Goal: Task Accomplishment & Management: Complete application form

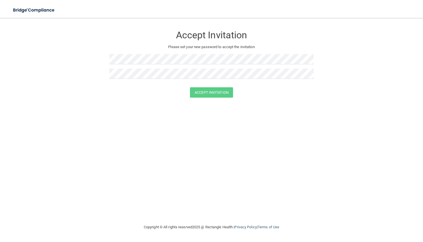
click at [111, 105] on div "Accept Invitation Please set your new password to accept the invitation Accept …" at bounding box center [211, 120] width 400 height 195
click at [157, 53] on div "Accept Invitation Please set your new password to accept the invitation" at bounding box center [211, 55] width 204 height 64
click at [253, 111] on form "Accept Invitation Please set your new password to accept the invitation Passwor…" at bounding box center [211, 67] width 400 height 89
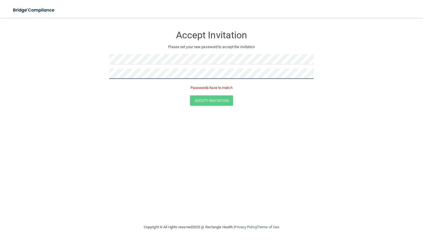
click at [93, 66] on form "Accept Invitation Please set your new password to accept the invitation Passwor…" at bounding box center [211, 67] width 400 height 89
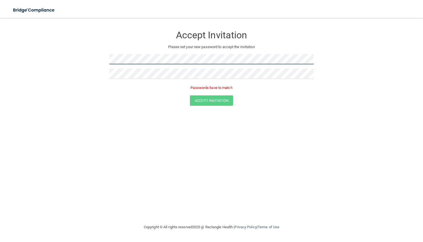
click at [98, 56] on form "Accept Invitation Please set your new password to accept the invitation Passwor…" at bounding box center [211, 67] width 400 height 89
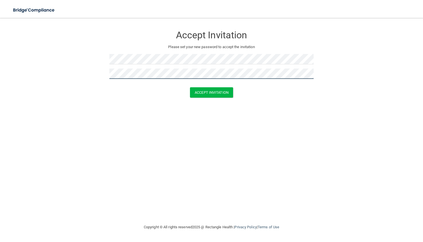
click at [211, 92] on button "Accept Invitation" at bounding box center [211, 92] width 43 height 10
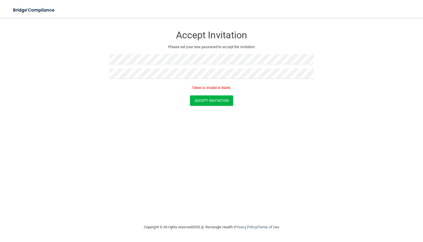
click at [366, 99] on div "Accept Invitation" at bounding box center [211, 100] width 409 height 10
click at [237, 91] on div "Token is invalid or blank." at bounding box center [211, 89] width 204 height 12
click at [217, 99] on button "Accept Invitation" at bounding box center [211, 100] width 43 height 10
click at [292, 110] on form "Accept Invitation Please set your new password to accept the invitation Token i…" at bounding box center [211, 67] width 400 height 89
click at [212, 89] on button "Accept Invitation" at bounding box center [211, 92] width 43 height 10
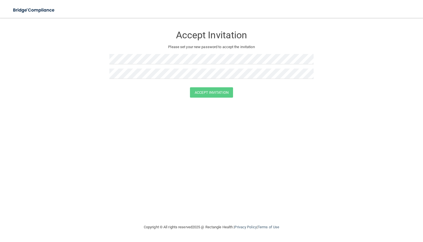
click at [39, 13] on img at bounding box center [33, 9] width 51 height 11
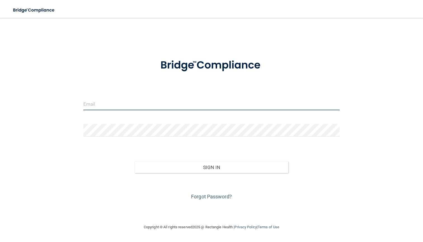
paste input "anna@dallasvi.com"
type input "anna@dallasvi.com"
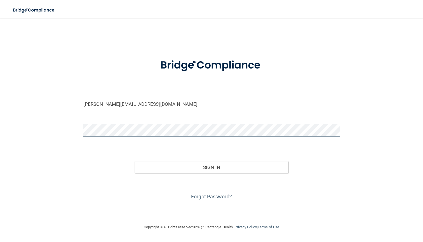
click at [211, 167] on button "Sign In" at bounding box center [211, 167] width 154 height 12
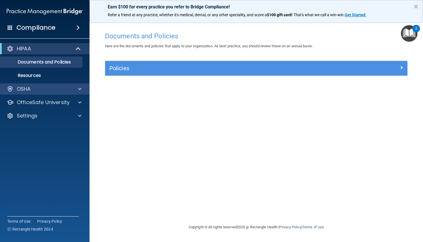
click at [33, 94] on div "OSHA" at bounding box center [45, 88] width 90 height 11
click at [77, 87] on div at bounding box center [79, 89] width 14 height 7
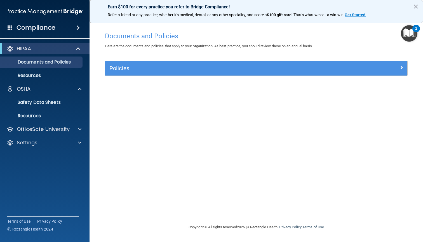
click at [76, 49] on span at bounding box center [78, 48] width 5 height 7
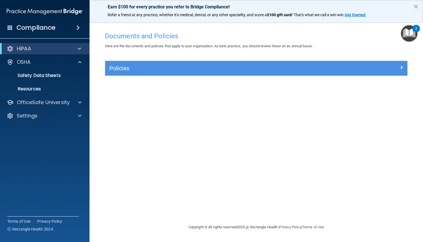
click at [79, 48] on span at bounding box center [79, 48] width 3 height 7
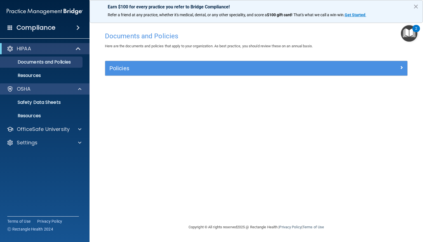
click at [78, 87] on span at bounding box center [79, 89] width 3 height 7
click at [146, 69] on h5 "Policies" at bounding box center [218, 68] width 218 height 6
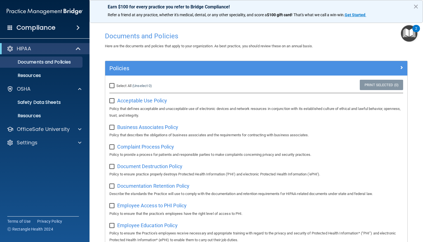
scroll to position [6, 0]
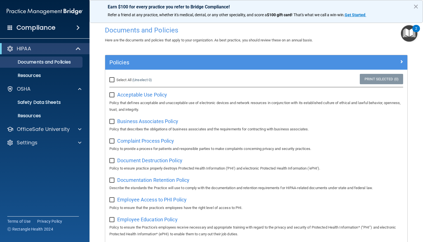
click at [73, 26] on div "Compliance" at bounding box center [44, 28] width 89 height 12
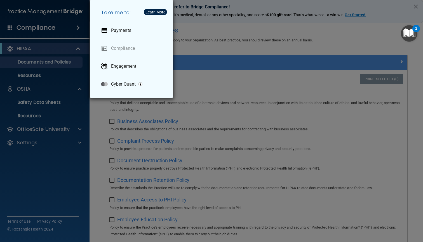
click at [377, 30] on div "Take me to: Payments Compliance Engagement Cyber Quant" at bounding box center [211, 121] width 423 height 242
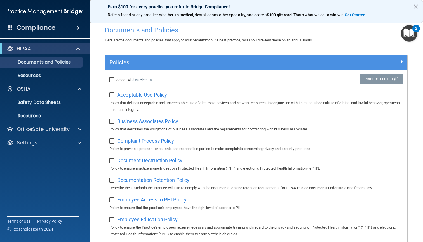
click at [406, 31] on img "Open Resource Center, 2 new notifications" at bounding box center [409, 33] width 16 height 16
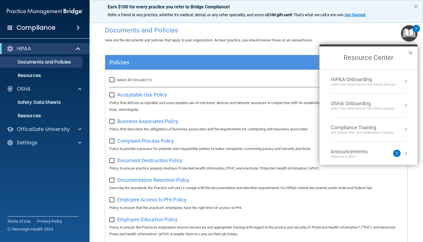
click at [383, 79] on div "HIPAA Onboarding" at bounding box center [362, 79] width 65 height 6
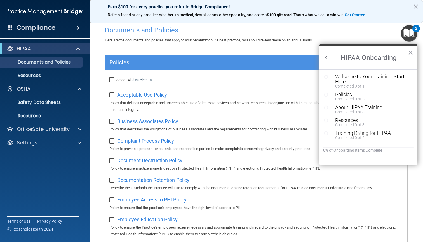
scroll to position [0, 0]
click at [359, 77] on div "Welcome to Your Training! Start Here" at bounding box center [370, 79] width 71 height 10
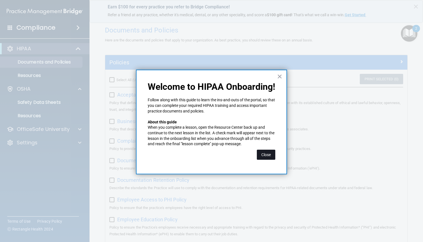
click at [268, 154] on button "Close" at bounding box center [266, 155] width 18 height 10
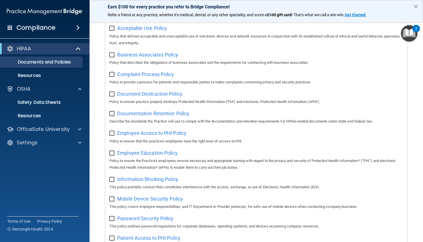
scroll to position [318, 0]
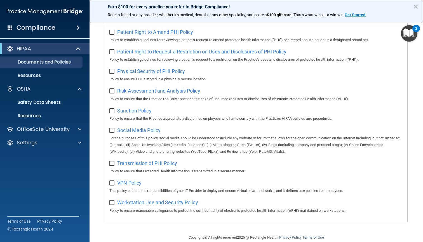
click at [412, 34] on img "Open Resource Center, 2 new notifications" at bounding box center [409, 33] width 16 height 16
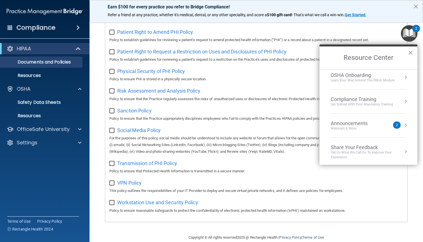
scroll to position [0, 0]
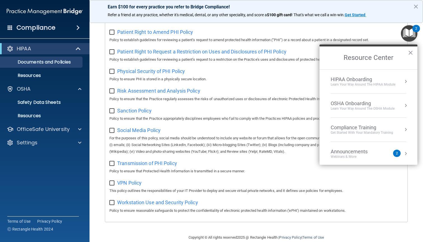
click at [358, 131] on div "Get Started with your mandatory training" at bounding box center [361, 132] width 62 height 5
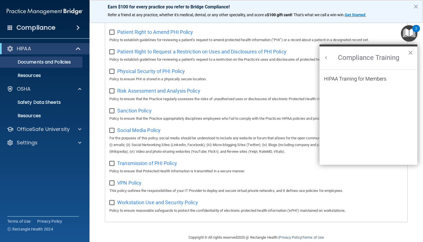
click at [410, 54] on button "×" at bounding box center [410, 52] width 5 height 9
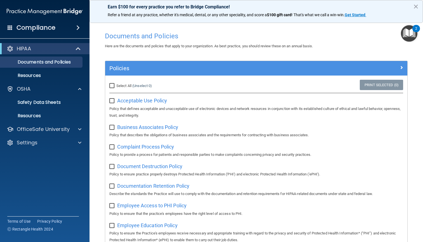
click at [49, 51] on div "HIPAA" at bounding box center [37, 48] width 69 height 7
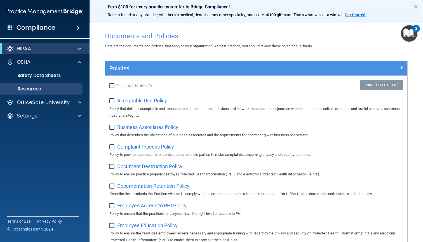
click at [34, 89] on p "Resources" at bounding box center [42, 89] width 76 height 6
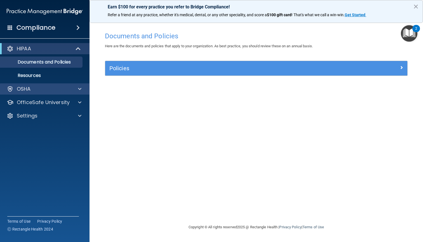
click at [80, 86] on span at bounding box center [79, 89] width 3 height 7
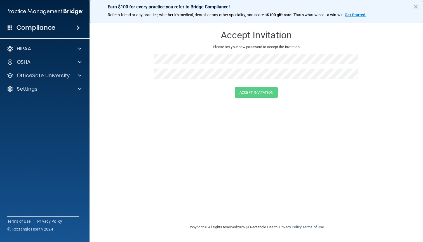
click at [266, 37] on h3 "Accept Invitation" at bounding box center [256, 35] width 204 height 10
click at [21, 47] on p "HIPAA" at bounding box center [24, 48] width 14 height 7
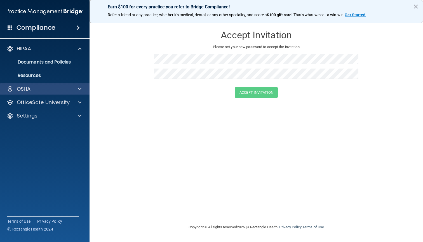
click at [34, 90] on div "OSHA" at bounding box center [37, 89] width 69 height 7
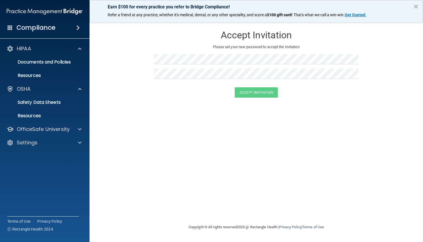
click at [244, 37] on h3 "Accept Invitation" at bounding box center [256, 35] width 204 height 10
click at [248, 36] on h3 "Accept Invitation" at bounding box center [256, 35] width 204 height 10
click at [51, 28] on h4 "Compliance" at bounding box center [35, 28] width 39 height 8
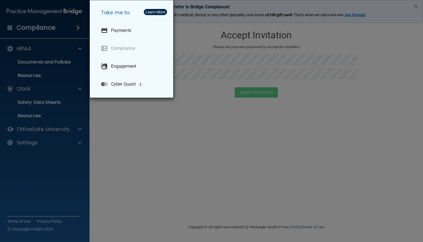
click at [45, 14] on div "Take me to: Payments Compliance Engagement Cyber Quant" at bounding box center [211, 121] width 423 height 242
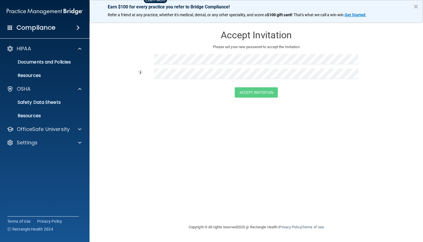
click at [45, 11] on img at bounding box center [45, 11] width 76 height 11
click at [10, 27] on span at bounding box center [10, 27] width 5 height 5
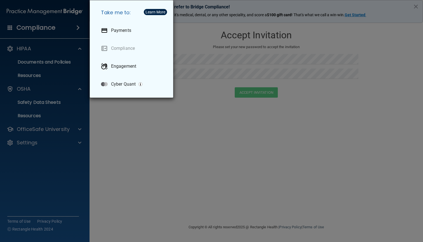
click at [162, 124] on div "Take me to: Payments Compliance Engagement Cyber Quant" at bounding box center [211, 121] width 423 height 242
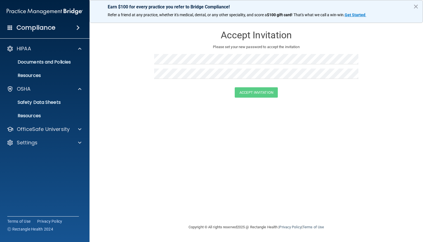
click at [265, 36] on h3 "Accept Invitation" at bounding box center [256, 35] width 204 height 10
click at [258, 32] on h3 "Accept Invitation" at bounding box center [256, 35] width 204 height 10
click at [414, 6] on button "×" at bounding box center [415, 6] width 5 height 9
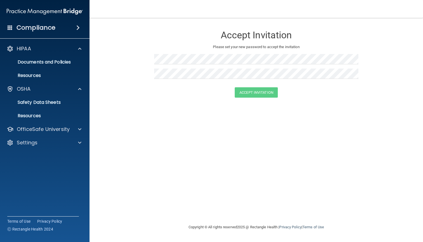
click at [252, 31] on h3 "Accept Invitation" at bounding box center [256, 35] width 204 height 10
click at [227, 45] on p "Please set your new password to accept the invitation" at bounding box center [256, 47] width 196 height 7
click at [43, 162] on accordion "HIPAA Documents and Policies Report an Incident Business Associates Emergency P…" at bounding box center [45, 105] width 90 height 129
click at [44, 11] on img at bounding box center [45, 11] width 76 height 11
click at [73, 11] on img at bounding box center [45, 11] width 76 height 11
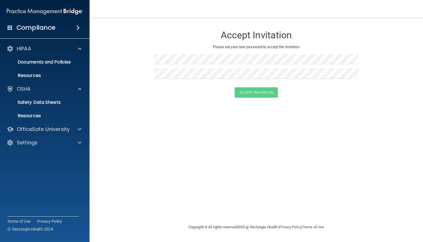
click at [73, 11] on img at bounding box center [45, 11] width 76 height 11
click at [30, 11] on img at bounding box center [45, 11] width 76 height 11
click at [22, 11] on img at bounding box center [45, 11] width 76 height 11
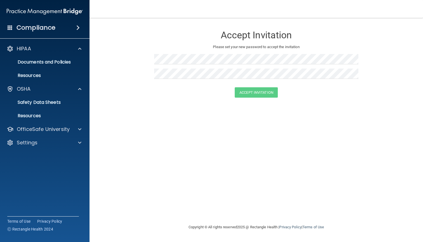
click at [22, 11] on img at bounding box center [45, 11] width 76 height 11
click at [82, 13] on img at bounding box center [45, 11] width 76 height 11
drag, startPoint x: 281, startPoint y: 169, endPoint x: 285, endPoint y: 167, distance: 4.4
click at [284, 168] on div "Accept Invitation Please set your new password to accept the invitation Accept …" at bounding box center [256, 120] width 311 height 195
click at [251, 44] on p "Please set your new password to accept the invitation" at bounding box center [256, 47] width 196 height 7
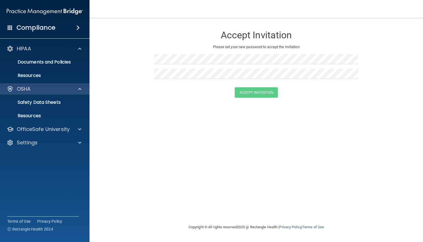
click at [45, 90] on div "OSHA" at bounding box center [37, 89] width 69 height 7
click at [29, 91] on p "OSHA" at bounding box center [24, 89] width 14 height 7
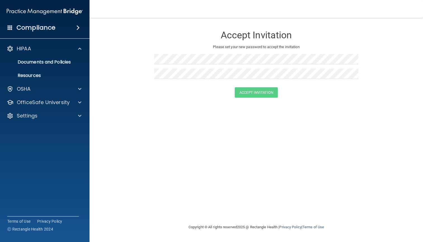
click at [36, 14] on img at bounding box center [45, 11] width 76 height 11
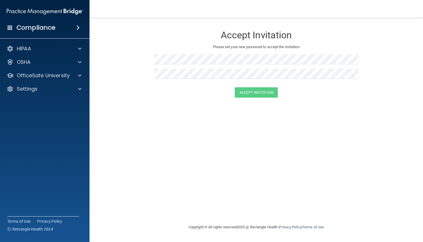
click at [310, 122] on div "Accept Invitation Please set your new password to accept the invitation Accept …" at bounding box center [256, 120] width 311 height 195
click at [158, 126] on div "Accept Invitation Please set your new password to accept the invitation Accept …" at bounding box center [256, 120] width 311 height 195
click at [79, 27] on span at bounding box center [77, 27] width 3 height 7
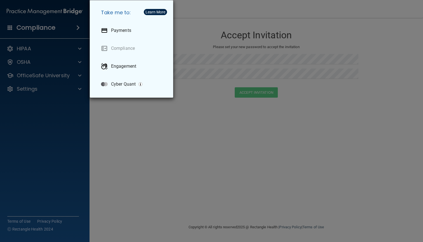
click at [43, 31] on div "Take me to: Payments Compliance Engagement Cyber Quant" at bounding box center [211, 121] width 423 height 242
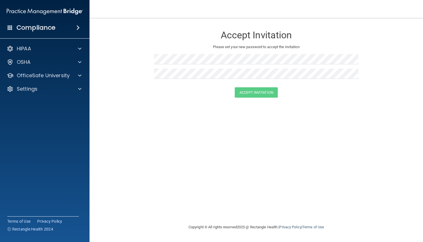
click at [9, 29] on span at bounding box center [10, 27] width 5 height 5
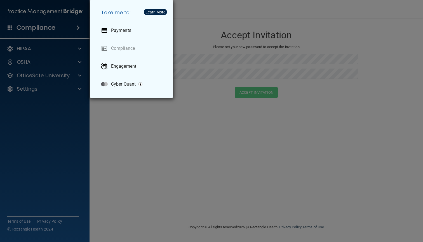
click at [9, 29] on div "Take me to: Payments Compliance Engagement Cyber Quant" at bounding box center [211, 121] width 423 height 242
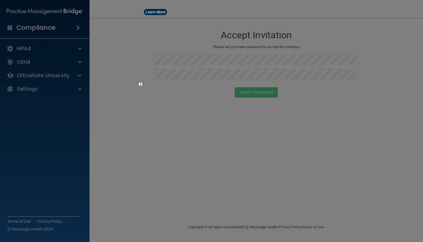
click at [9, 29] on div "Take me to: Payments Compliance Engagement Cyber Quant" at bounding box center [211, 121] width 423 height 242
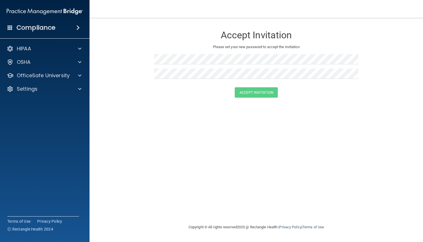
click at [9, 29] on span at bounding box center [10, 27] width 5 height 5
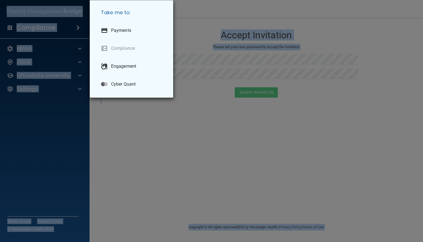
click at [9, 29] on div "Take me to: Payments Compliance Engagement Cyber Quant" at bounding box center [211, 121] width 423 height 242
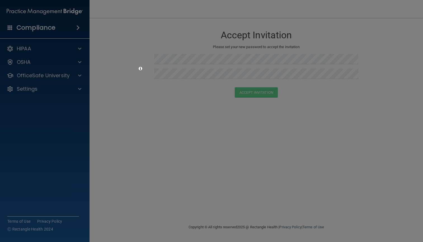
click at [9, 29] on div "Take me to: Payments Compliance Engagement Cyber Quant" at bounding box center [211, 121] width 423 height 242
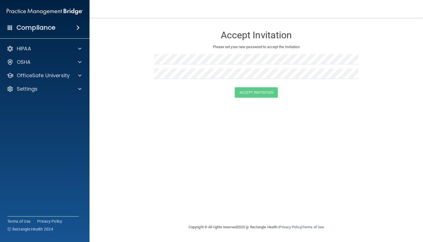
click at [23, 14] on img at bounding box center [45, 11] width 76 height 11
click at [24, 12] on img at bounding box center [45, 11] width 76 height 11
click at [259, 39] on main "Accept Invitation Please set your new password to accept the invitation Accept …" at bounding box center [255, 130] width 333 height 224
click at [260, 31] on h3 "Accept Invitation" at bounding box center [256, 35] width 204 height 10
click at [244, 44] on div "Accept Invitation Please set your new password to accept the invitation" at bounding box center [256, 55] width 204 height 64
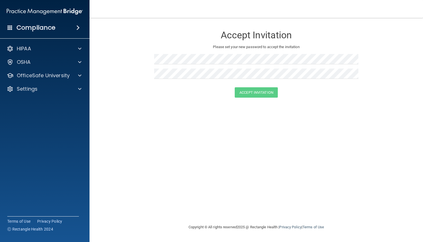
click at [242, 44] on p "Please set your new password to accept the invitation" at bounding box center [256, 47] width 196 height 7
drag, startPoint x: 240, startPoint y: 44, endPoint x: 213, endPoint y: 66, distance: 35.4
click at [213, 66] on div "Accept Invitation Please set your new password to accept the invitation" at bounding box center [256, 55] width 204 height 64
click at [198, 70] on div "Accept Invitation Please set your new password to accept the invitation" at bounding box center [256, 55] width 204 height 64
click at [153, 76] on form "Accept Invitation Please set your new password to accept the invitation Accept …" at bounding box center [256, 63] width 311 height 81
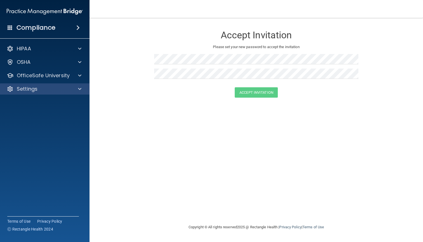
click at [39, 85] on div "Settings" at bounding box center [45, 88] width 90 height 11
click at [36, 91] on p "Settings" at bounding box center [27, 89] width 21 height 7
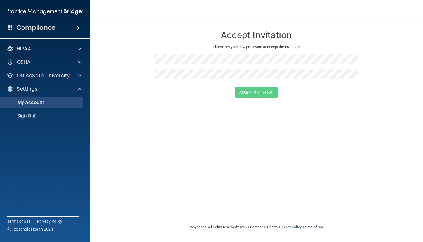
click at [40, 105] on p "My Account" at bounding box center [42, 103] width 76 height 6
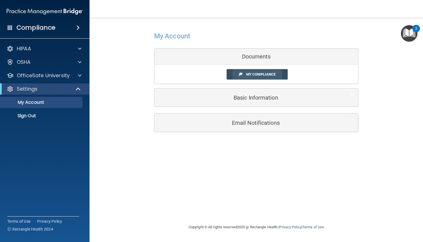
click at [278, 74] on link "My Compliance" at bounding box center [256, 74] width 61 height 10
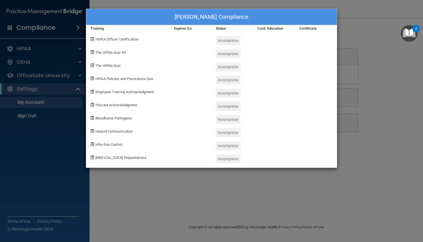
click at [108, 37] on span "HIPAA Officer Certification" at bounding box center [116, 39] width 43 height 4
click at [226, 39] on div "Incomplete" at bounding box center [228, 40] width 25 height 9
click at [232, 48] on div "Incomplete" at bounding box center [232, 51] width 42 height 13
click at [233, 54] on div "Incomplete" at bounding box center [228, 53] width 25 height 9
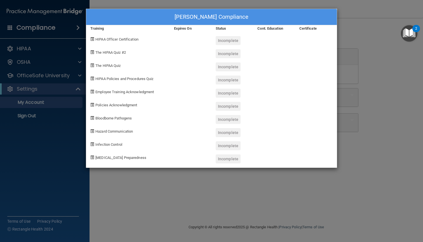
click at [232, 54] on div "Incomplete" at bounding box center [228, 53] width 25 height 9
click at [222, 74] on div "Incomplete" at bounding box center [232, 77] width 42 height 13
drag, startPoint x: 230, startPoint y: 90, endPoint x: 233, endPoint y: 103, distance: 13.0
click at [230, 92] on div "Incomplete" at bounding box center [228, 93] width 25 height 9
click at [234, 105] on div "Incomplete" at bounding box center [228, 106] width 25 height 9
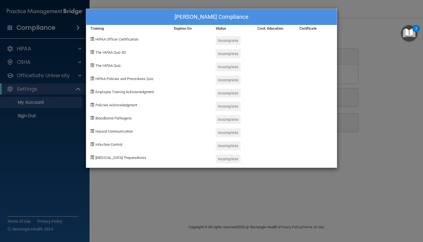
drag, startPoint x: 232, startPoint y: 115, endPoint x: 233, endPoint y: 122, distance: 7.0
click at [232, 116] on div "Incomplete" at bounding box center [232, 117] width 42 height 13
click at [233, 132] on div "Incomplete" at bounding box center [228, 132] width 25 height 9
click at [331, 95] on div at bounding box center [316, 90] width 42 height 13
drag, startPoint x: 393, startPoint y: 85, endPoint x: 396, endPoint y: 79, distance: 6.1
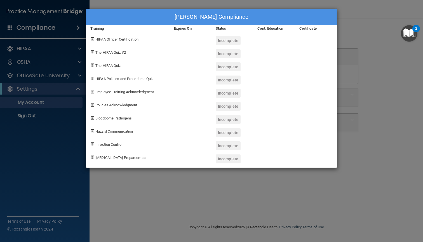
click at [396, 84] on div "Anna Solyar's Compliance Training Expires On Status Cont. Education Certificate…" at bounding box center [211, 121] width 423 height 242
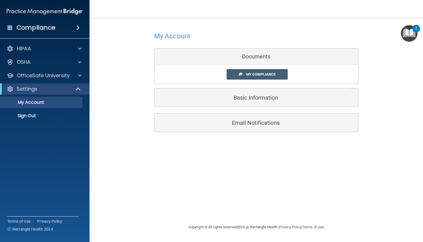
click at [409, 36] on img "Open Resource Center, 2 new notifications" at bounding box center [409, 33] width 16 height 16
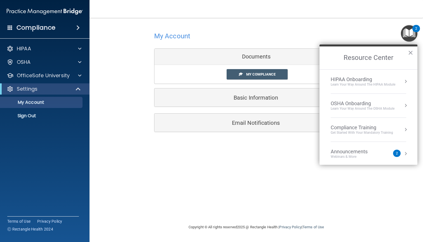
click at [374, 80] on div "HIPAA Onboarding" at bounding box center [362, 79] width 65 height 6
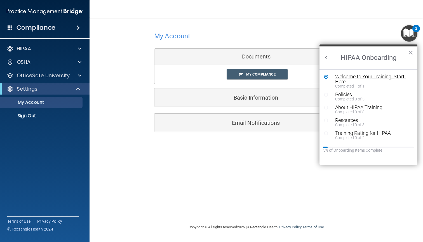
click at [385, 75] on div "Welcome to Your Training! Start Here" at bounding box center [370, 79] width 71 height 10
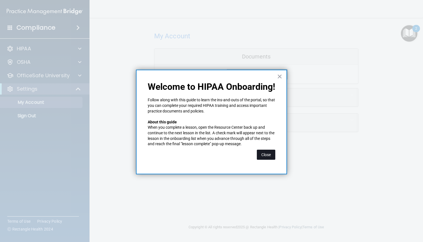
click at [264, 152] on button "Close" at bounding box center [266, 155] width 18 height 10
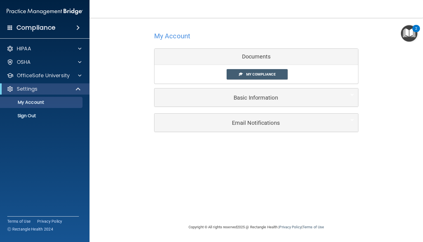
click at [261, 58] on div "Documents" at bounding box center [256, 57] width 204 height 16
click at [259, 56] on div "Documents" at bounding box center [256, 57] width 204 height 16
click at [256, 97] on h5 "Basic Information" at bounding box center [248, 98] width 178 height 6
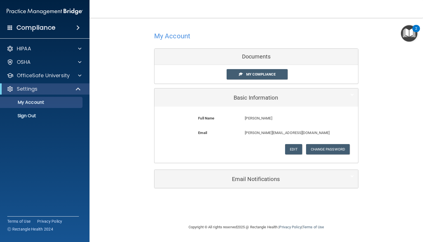
click at [403, 87] on div "My Account Documents My Compliance My Compliance My BAA Basic Information Full …" at bounding box center [256, 108] width 311 height 171
click at [254, 74] on span "My Compliance" at bounding box center [260, 74] width 29 height 4
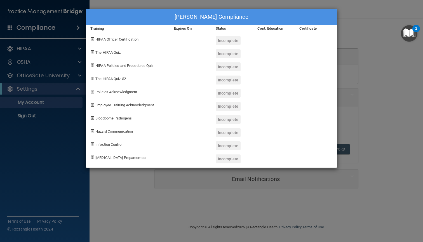
click at [93, 38] on span at bounding box center [92, 39] width 4 height 4
click at [98, 39] on span "HIPAA Officer Certification" at bounding box center [116, 39] width 43 height 4
click at [93, 38] on span at bounding box center [92, 39] width 4 height 4
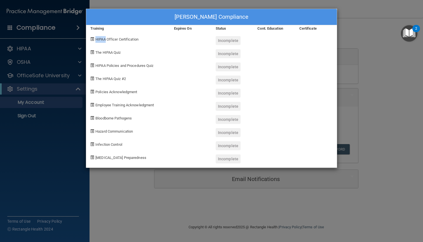
click at [93, 38] on span at bounding box center [92, 39] width 4 height 4
click at [232, 37] on div "Incomplete" at bounding box center [228, 40] width 25 height 9
click at [117, 141] on div "Infection Control" at bounding box center [128, 143] width 84 height 13
click at [123, 160] on div "COVID-19 Preparedness" at bounding box center [128, 156] width 84 height 13
click at [121, 143] on span "Infection Control" at bounding box center [108, 144] width 27 height 4
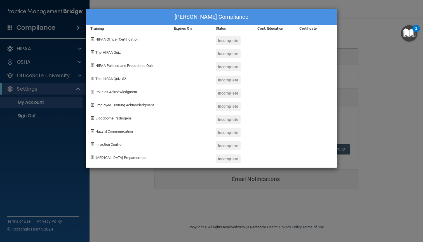
click at [112, 123] on div "Bloodborne Pathogens" at bounding box center [128, 117] width 84 height 13
click at [104, 96] on div "Policies Acknowledgment" at bounding box center [128, 90] width 84 height 13
click at [115, 73] on div "The HIPAA Quiz #2" at bounding box center [128, 77] width 84 height 13
click at [378, 55] on div "Anna Solyar's Compliance Training Expires On Status Cont. Education Certificate…" at bounding box center [211, 121] width 423 height 242
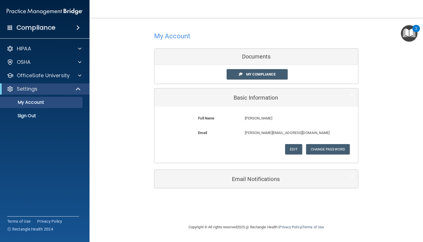
click at [409, 32] on img "Open Resource Center, 2 new notifications" at bounding box center [409, 33] width 16 height 16
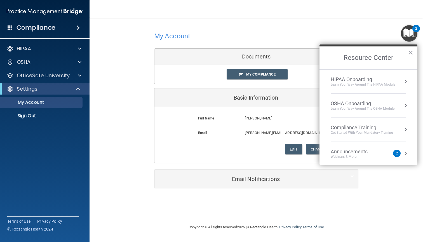
scroll to position [29, 0]
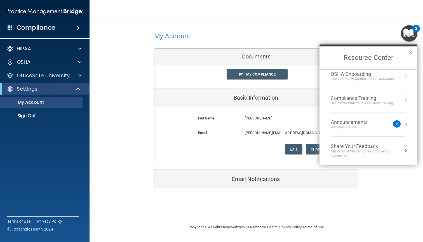
click at [396, 124] on div "2" at bounding box center [397, 124] width 2 height 0
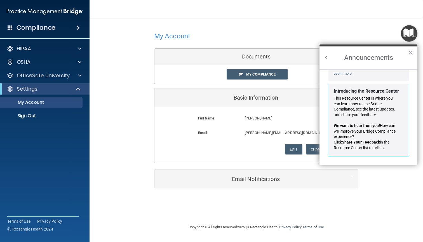
scroll to position [93, 0]
click at [381, 108] on p "This Resource Center is where you can learn how to use Bridge Compliance, see t…" at bounding box center [366, 107] width 65 height 22
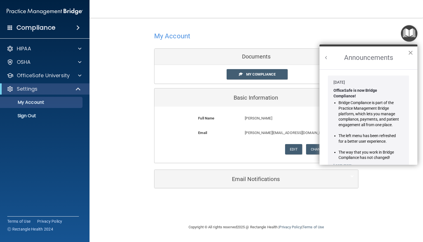
click at [410, 54] on button "×" at bounding box center [410, 52] width 5 height 9
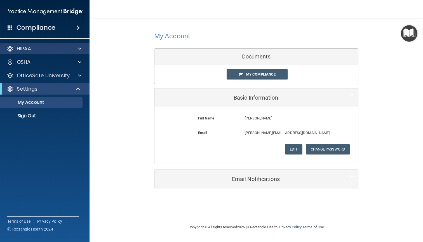
click at [22, 51] on p "HIPAA" at bounding box center [24, 48] width 14 height 7
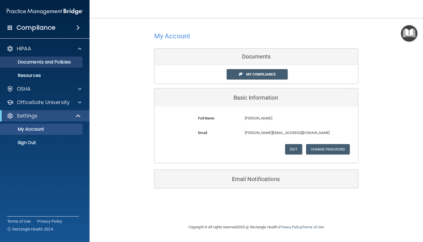
click at [44, 61] on p "Documents and Policies" at bounding box center [42, 62] width 76 height 6
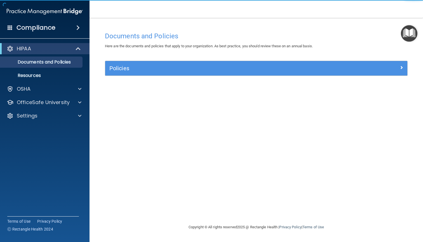
click at [143, 71] on div "Policies" at bounding box center [218, 68] width 226 height 9
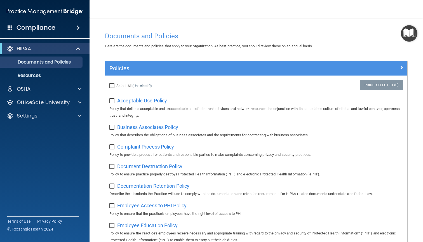
click at [148, 106] on p "Policy that defines acceptable and unacceptable use of electronic devices and n…" at bounding box center [256, 111] width 294 height 13
click at [141, 100] on span "Acceptable Use Policy" at bounding box center [142, 101] width 50 height 6
click at [114, 84] on input "Select All (Unselect 0) Unselect All" at bounding box center [112, 86] width 6 height 4
checkbox input "true"
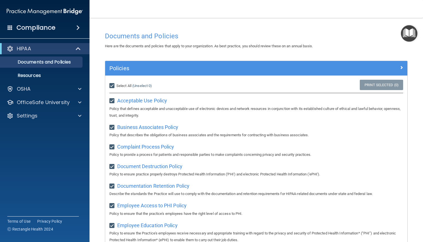
checkbox input "true"
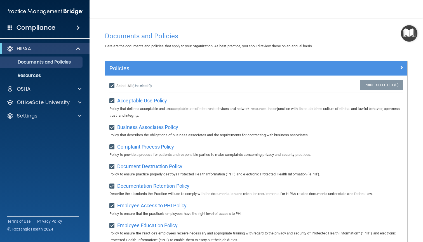
checkbox input "true"
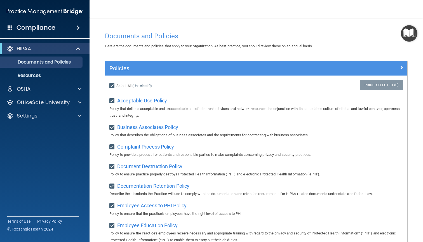
checkbox input "true"
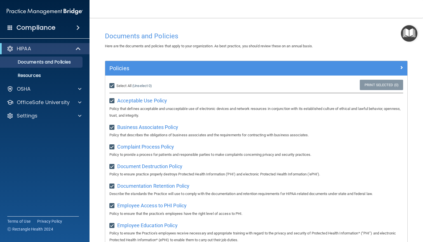
checkbox input "true"
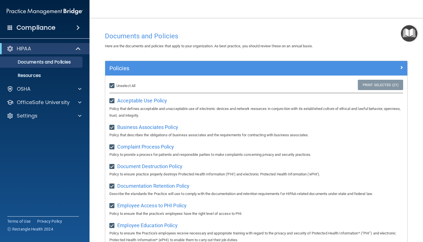
click at [114, 84] on input "Select All (Unselect 21) Unselect All" at bounding box center [112, 86] width 6 height 4
checkbox input "false"
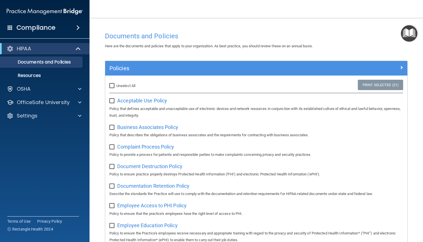
checkbox input "false"
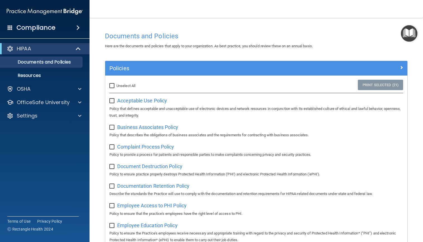
checkbox input "false"
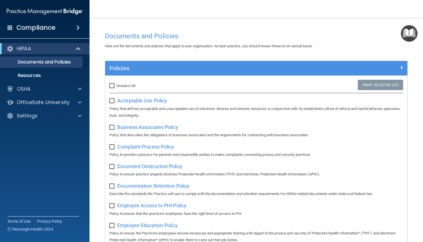
checkbox input "false"
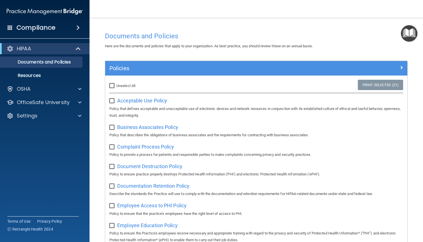
checkbox input "false"
click at [43, 77] on p "Resources" at bounding box center [42, 76] width 76 height 6
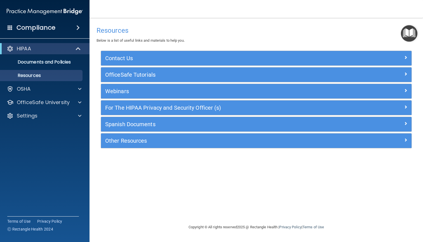
click at [399, 56] on div at bounding box center [373, 57] width 78 height 7
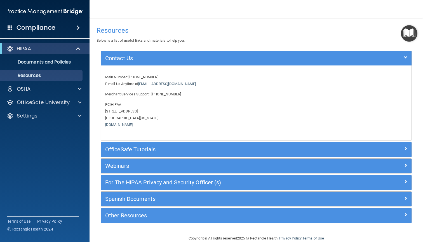
click at [399, 56] on div at bounding box center [373, 57] width 78 height 7
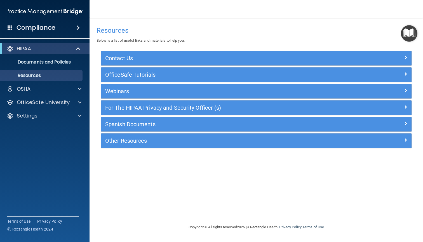
click at [407, 72] on div at bounding box center [373, 73] width 78 height 7
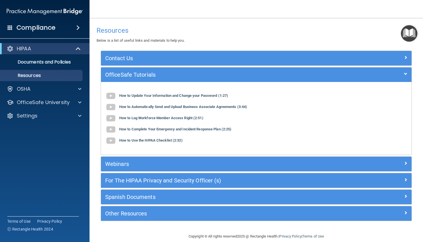
click at [407, 72] on div "OfficeSafe Tutorials How to Update Your Information and Change your Password (1…" at bounding box center [256, 111] width 311 height 88
click at [404, 72] on span at bounding box center [405, 73] width 3 height 7
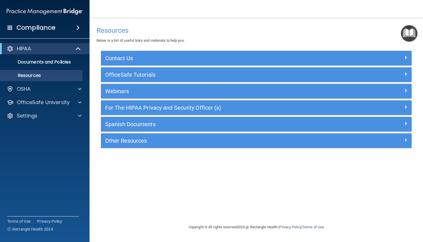
click at [402, 91] on div at bounding box center [373, 90] width 78 height 7
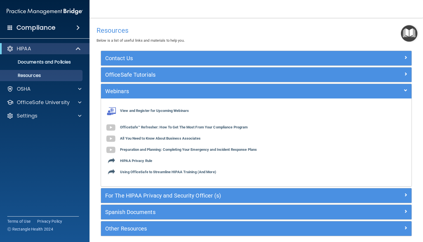
click at [404, 90] on span at bounding box center [405, 90] width 3 height 7
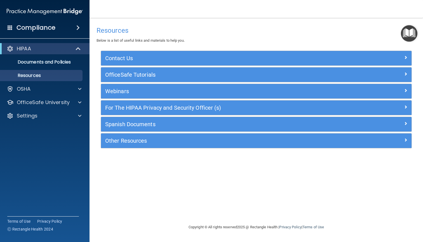
click at [400, 106] on div at bounding box center [373, 106] width 78 height 7
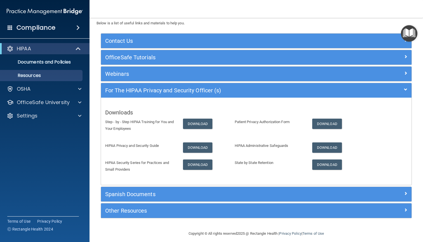
scroll to position [20, 0]
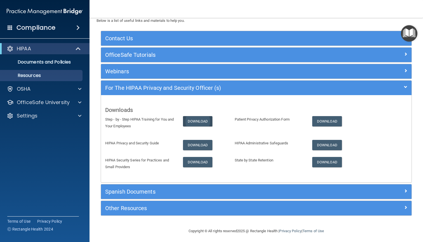
click at [200, 120] on link "Download" at bounding box center [198, 121] width 30 height 10
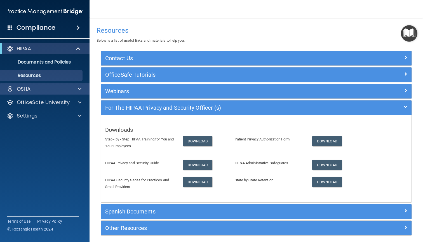
click at [30, 89] on p "OSHA" at bounding box center [24, 89] width 14 height 7
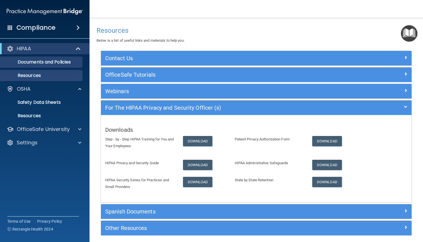
click at [41, 62] on p "Documents and Policies" at bounding box center [42, 62] width 76 height 6
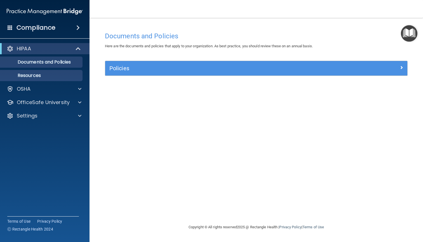
click at [26, 75] on p "Resources" at bounding box center [42, 76] width 76 height 6
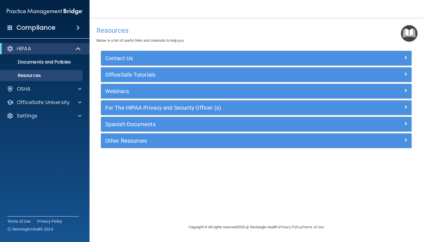
click at [143, 109] on h5 "For The HIPAA Privacy and Security Officer (s)" at bounding box center [217, 108] width 225 height 6
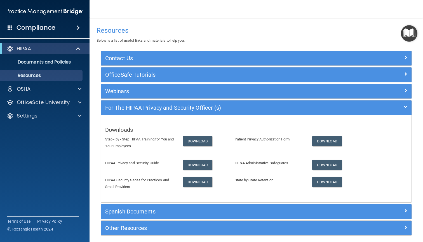
click at [134, 88] on h5 "Webinars" at bounding box center [217, 91] width 225 height 6
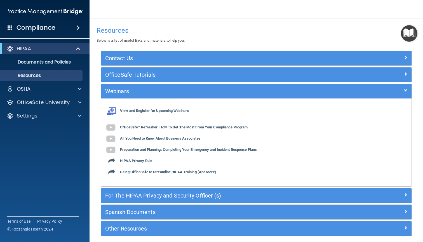
click at [122, 75] on h5 "OfficeSafe Tutorials" at bounding box center [217, 75] width 225 height 6
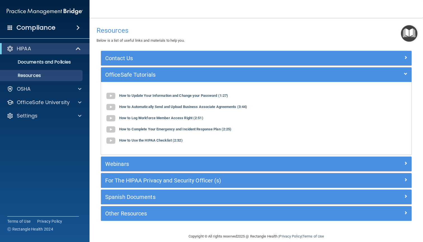
click at [125, 60] on h5 "Contact Us" at bounding box center [217, 58] width 225 height 6
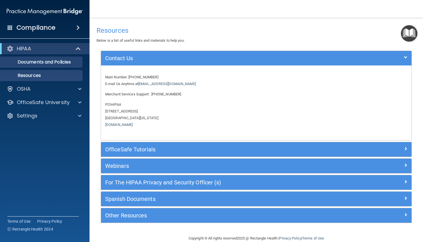
click at [43, 65] on link "Documents and Policies" at bounding box center [38, 61] width 88 height 11
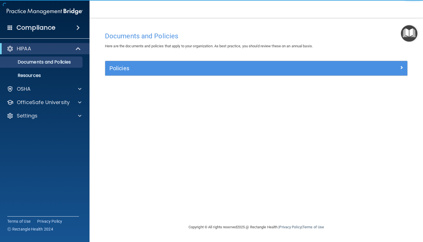
click at [81, 49] on span at bounding box center [78, 48] width 5 height 7
